Goal: Information Seeking & Learning: Learn about a topic

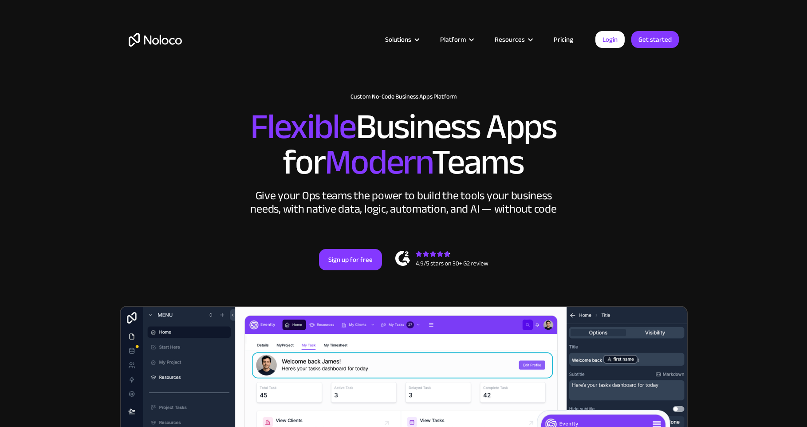
click at [563, 36] on link "Pricing" at bounding box center [564, 40] width 42 height 12
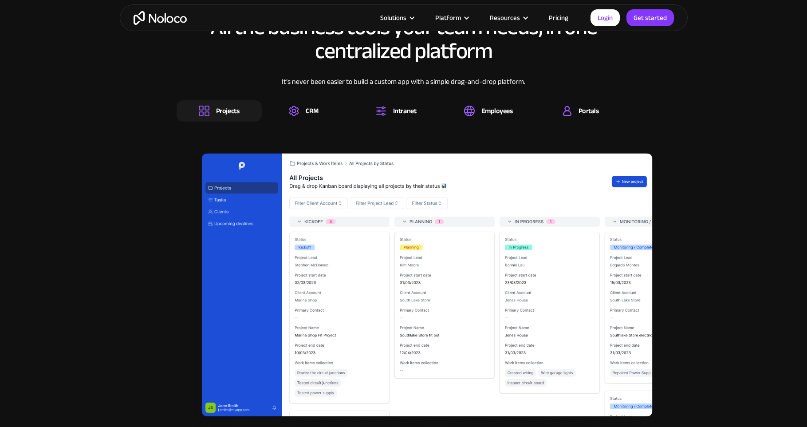
scroll to position [1373, 0]
